Goal: Navigation & Orientation: Find specific page/section

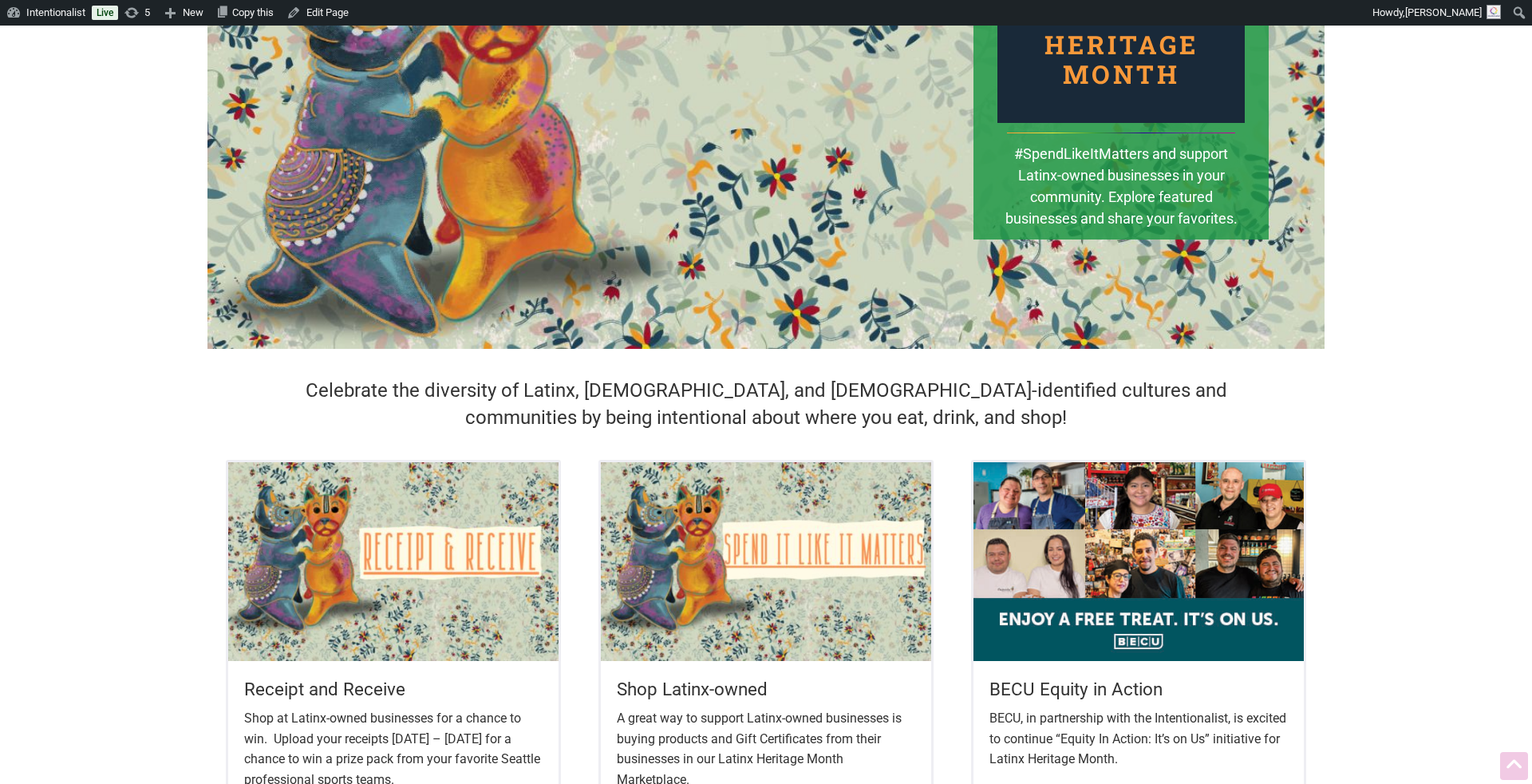
scroll to position [227, 0]
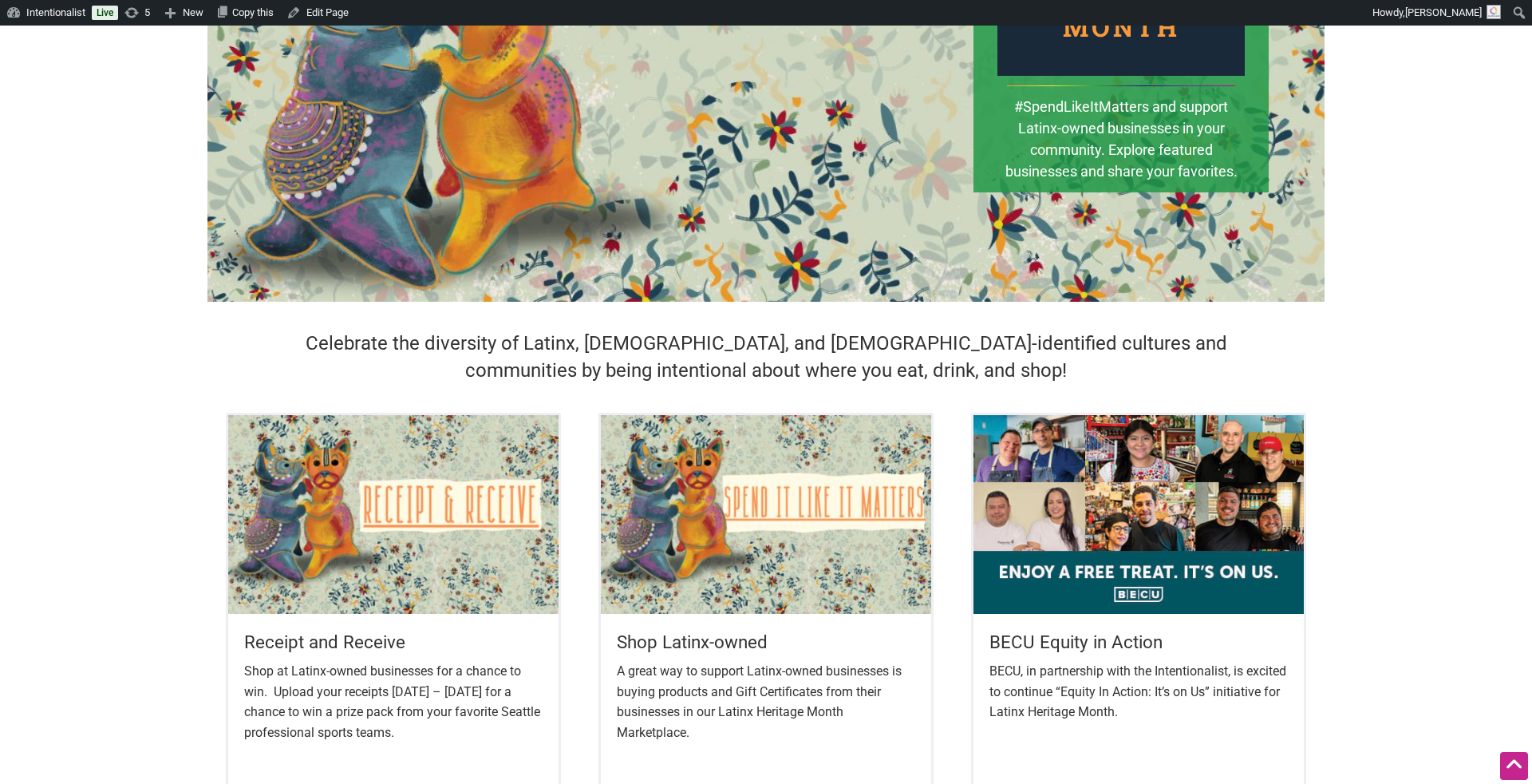
click at [367, 514] on img at bounding box center [393, 513] width 330 height 198
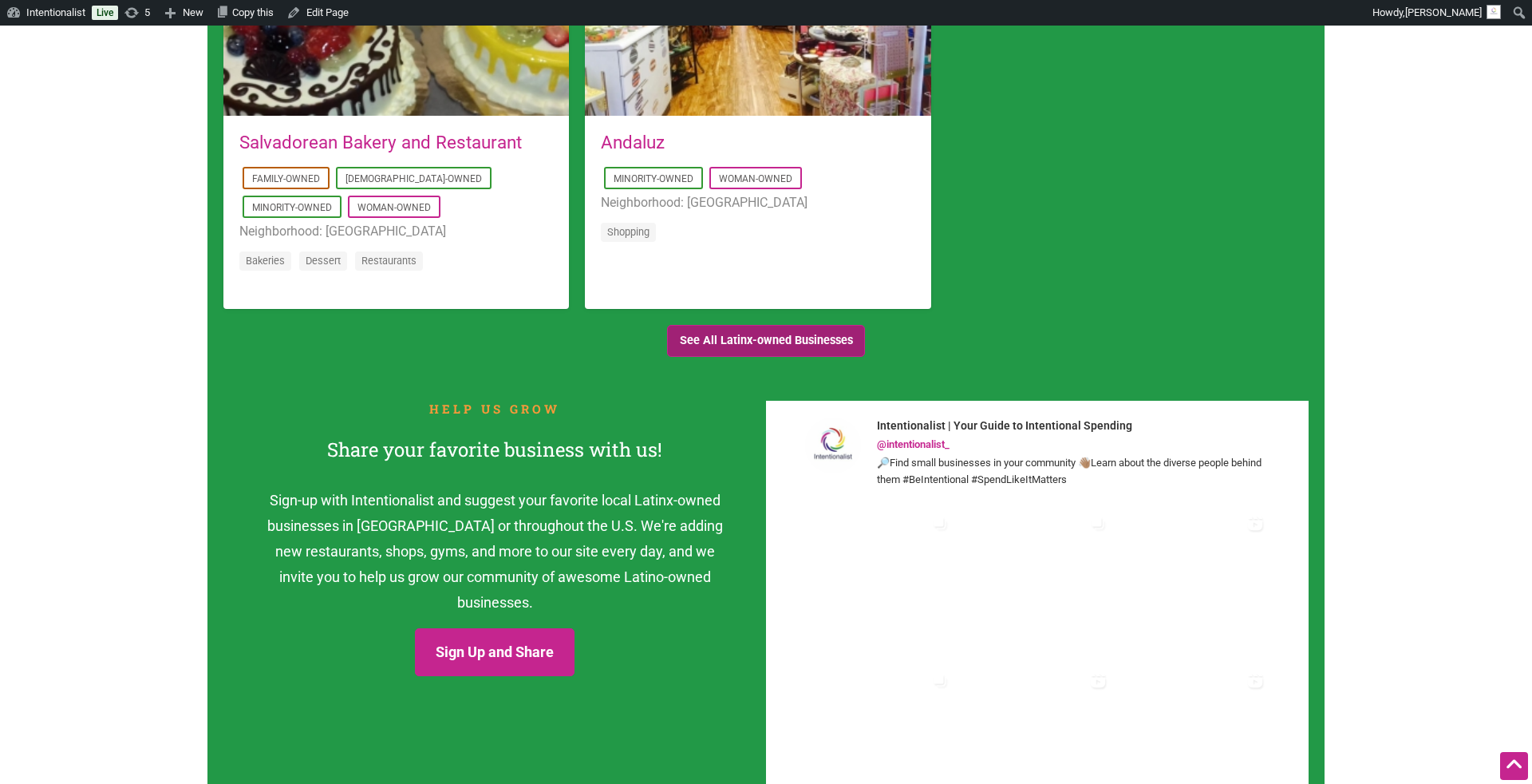
scroll to position [1662, 0]
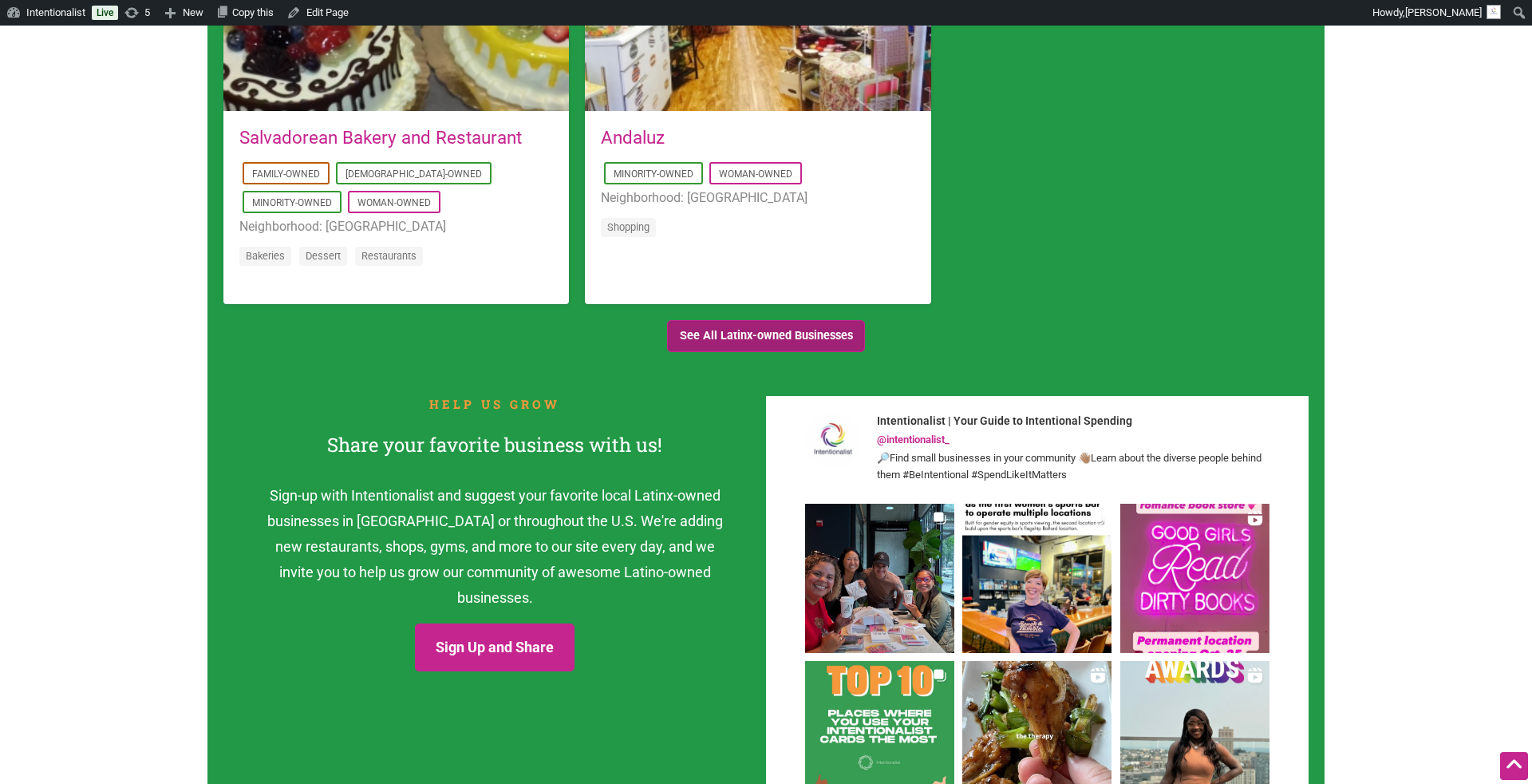
click at [769, 334] on link "See All Latinx-owned Businesses" at bounding box center [766, 336] width 198 height 33
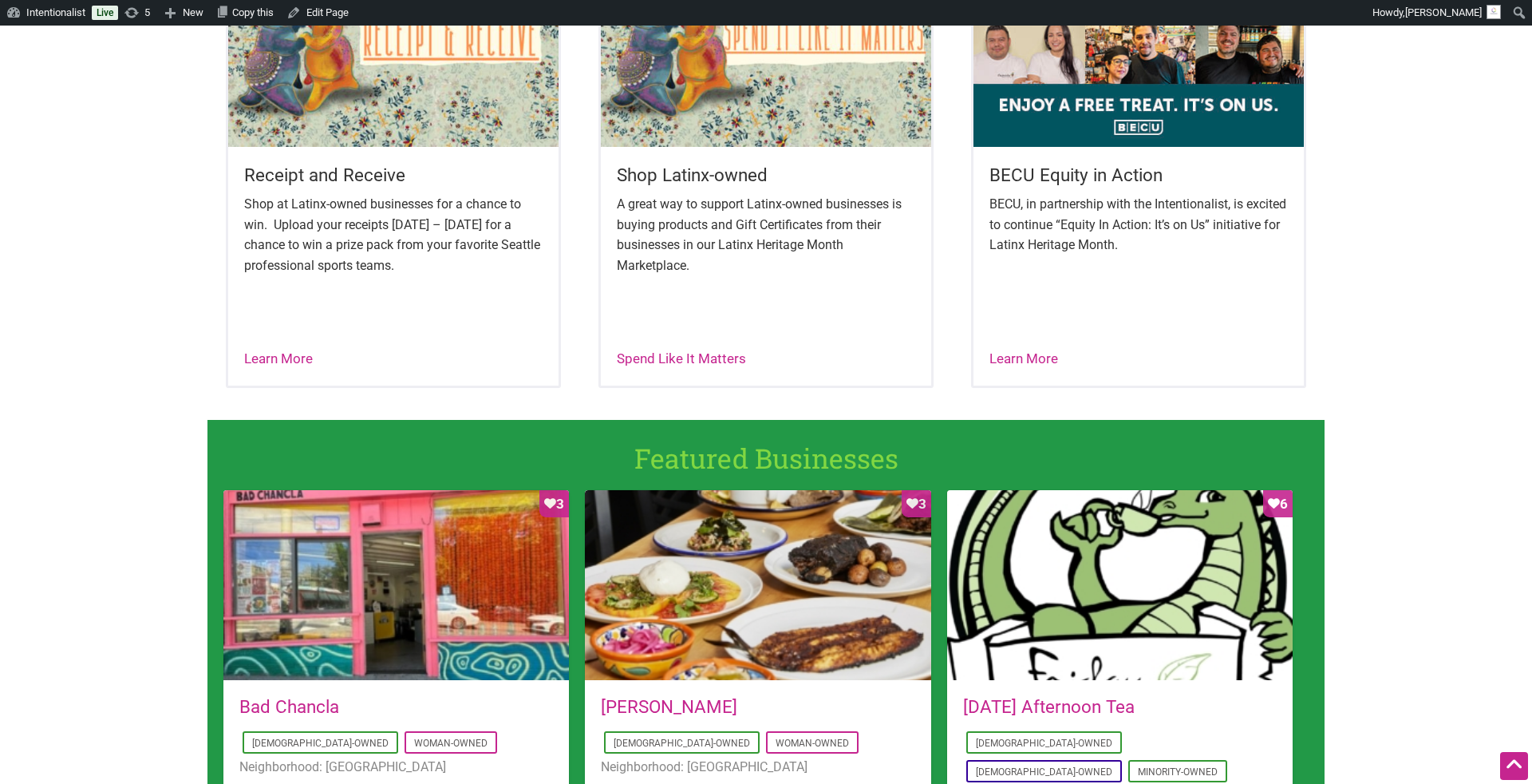
scroll to position [655, 0]
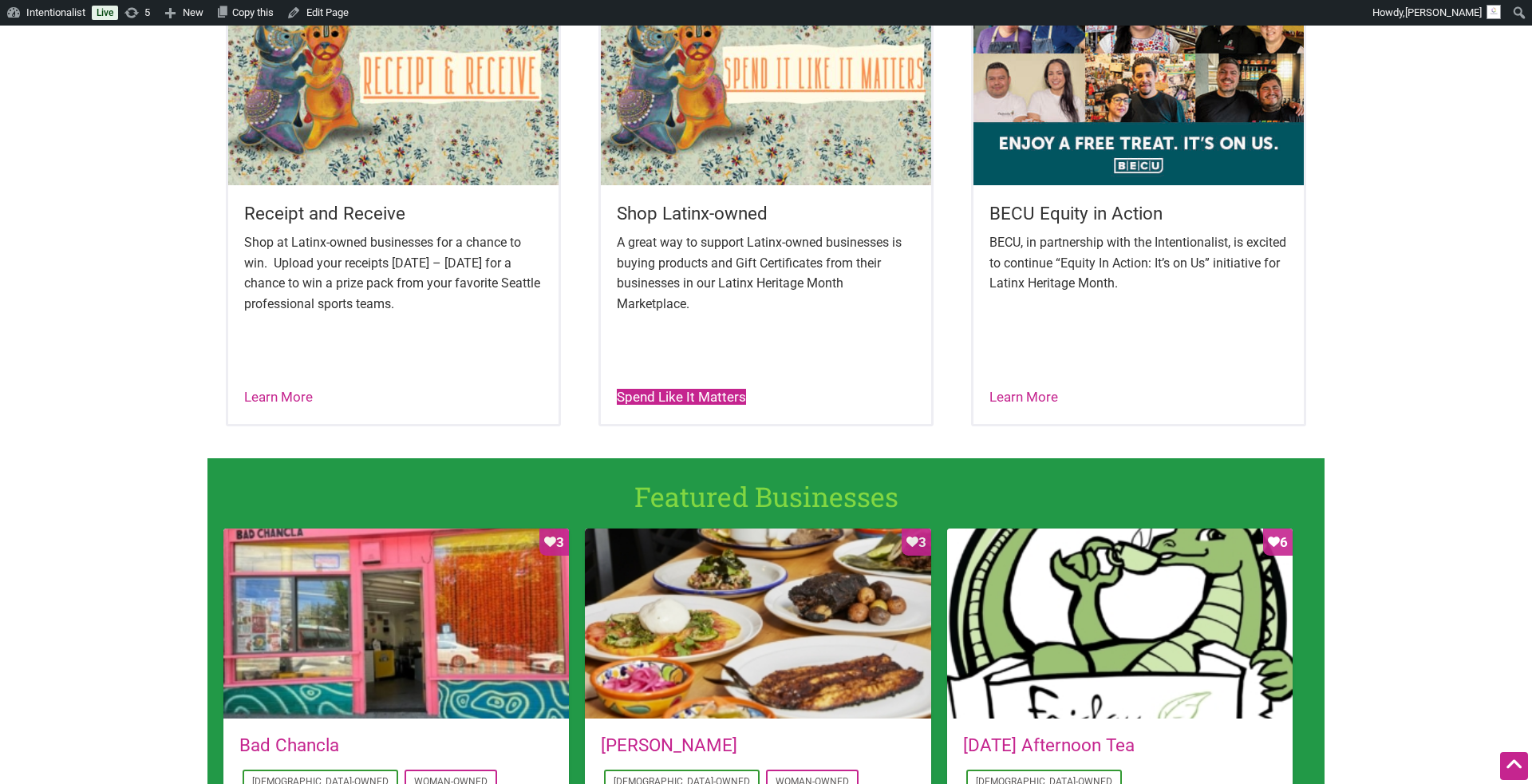
click at [684, 390] on link "Spend Like It Matters" at bounding box center [681, 396] width 129 height 16
